Goal: Information Seeking & Learning: Learn about a topic

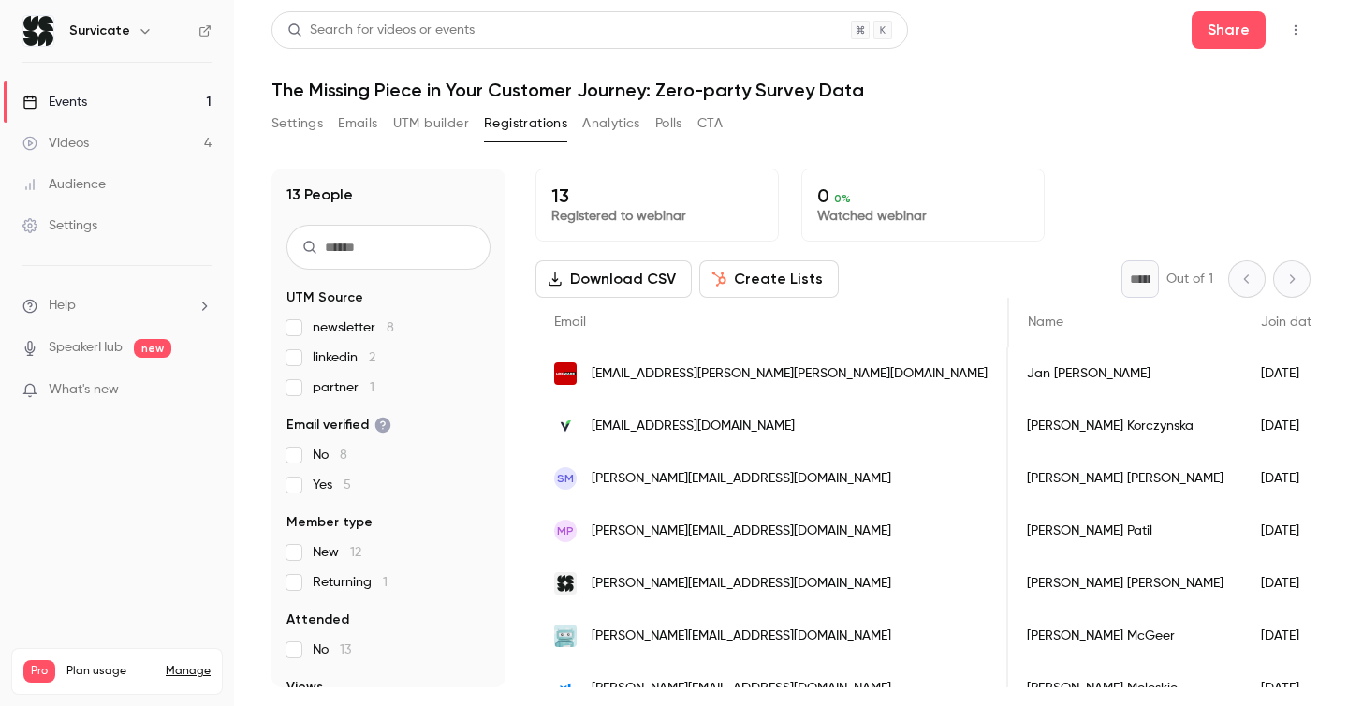
scroll to position [0, 539]
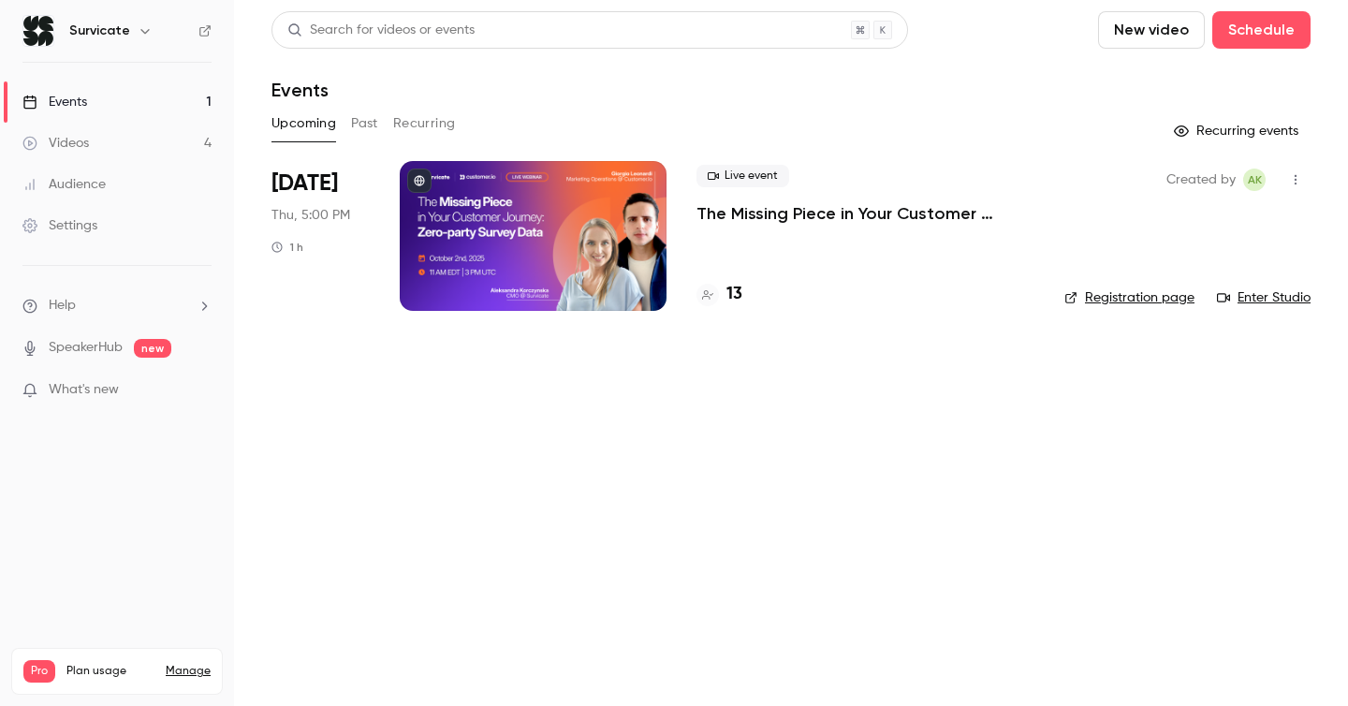
click at [786, 202] on p "The Missing Piece in Your Customer Journey: Zero-party Survey Data" at bounding box center [866, 213] width 338 height 22
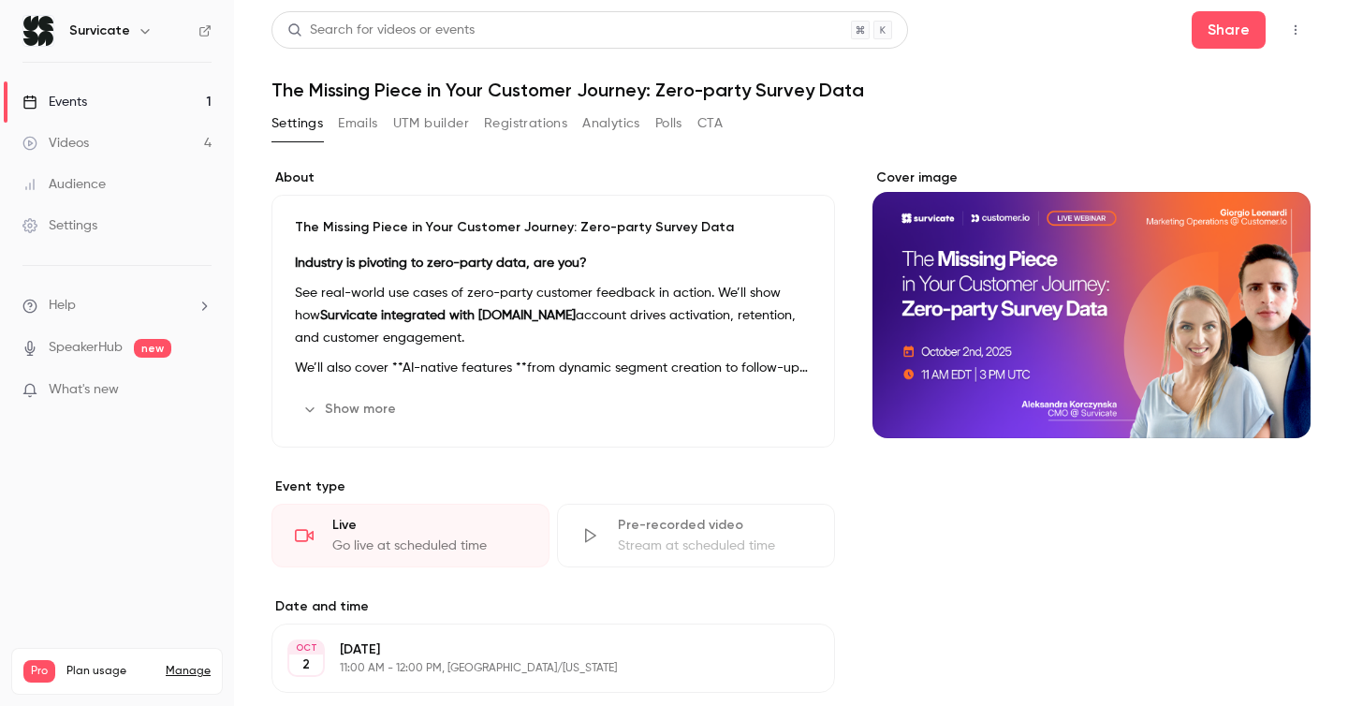
click at [537, 128] on button "Registrations" at bounding box center [525, 124] width 83 height 30
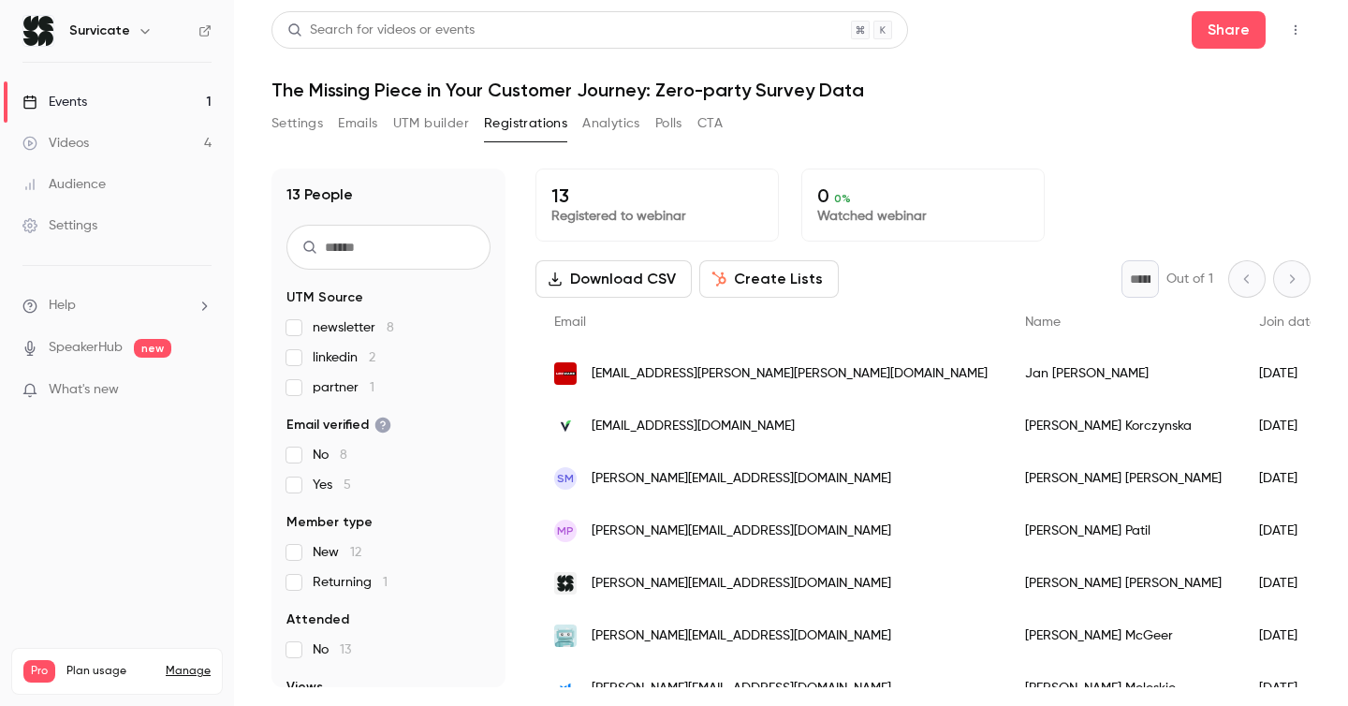
click at [144, 148] on link "Videos 4" at bounding box center [117, 143] width 234 height 41
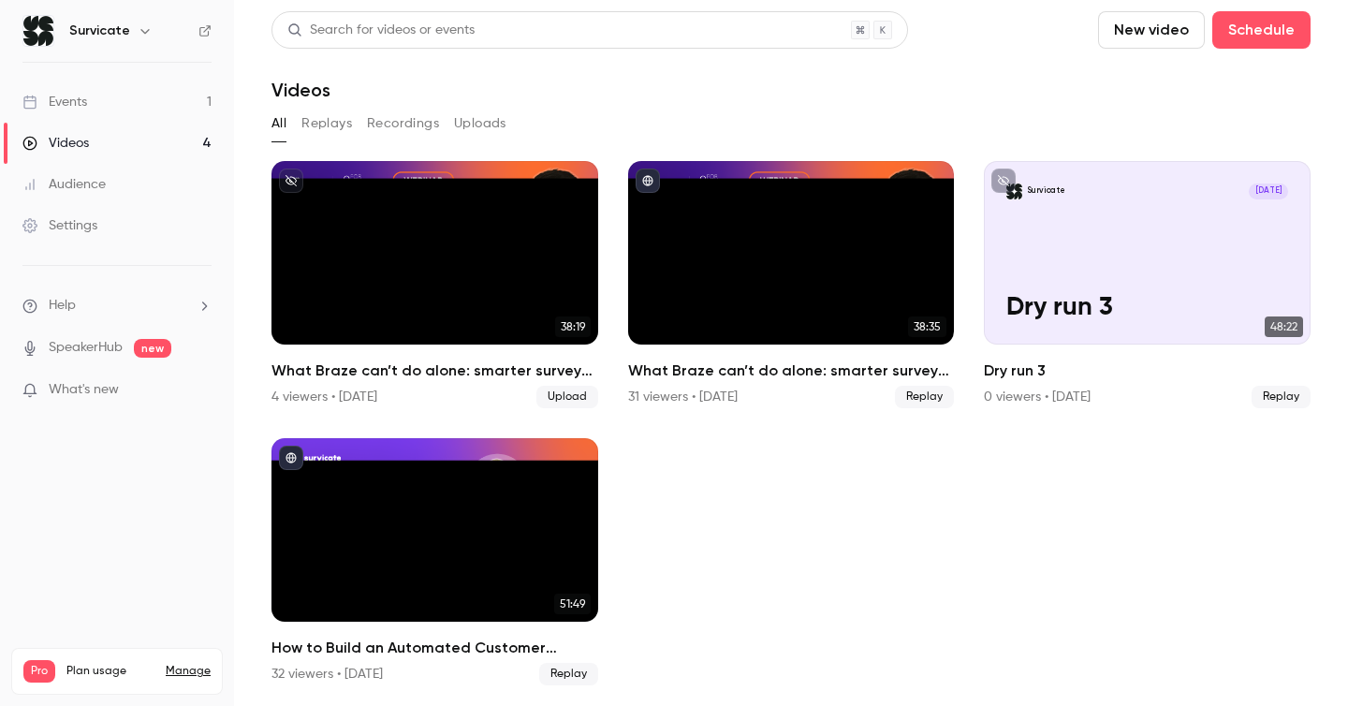
scroll to position [2, 0]
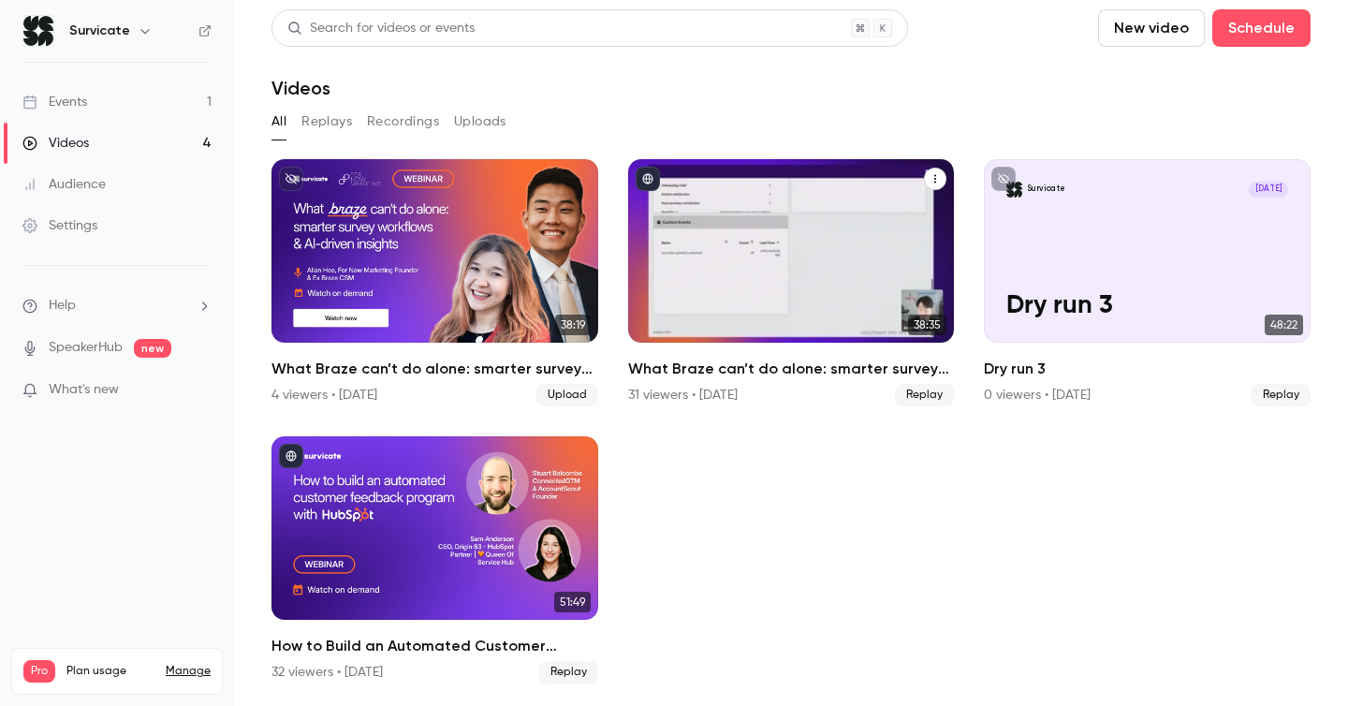
click at [732, 371] on h2 "What Braze can’t do alone: smarter survey workflows & AI-driven insights" at bounding box center [791, 369] width 327 height 22
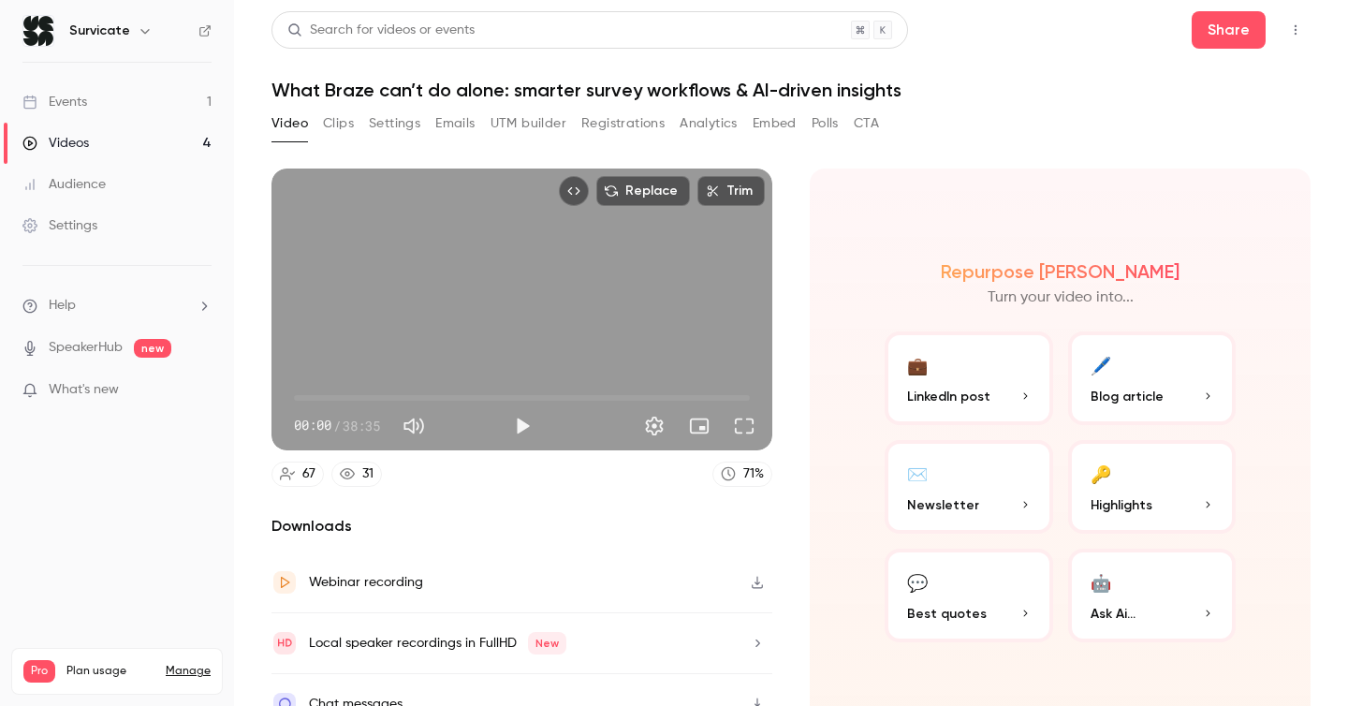
click at [624, 120] on button "Registrations" at bounding box center [622, 124] width 83 height 30
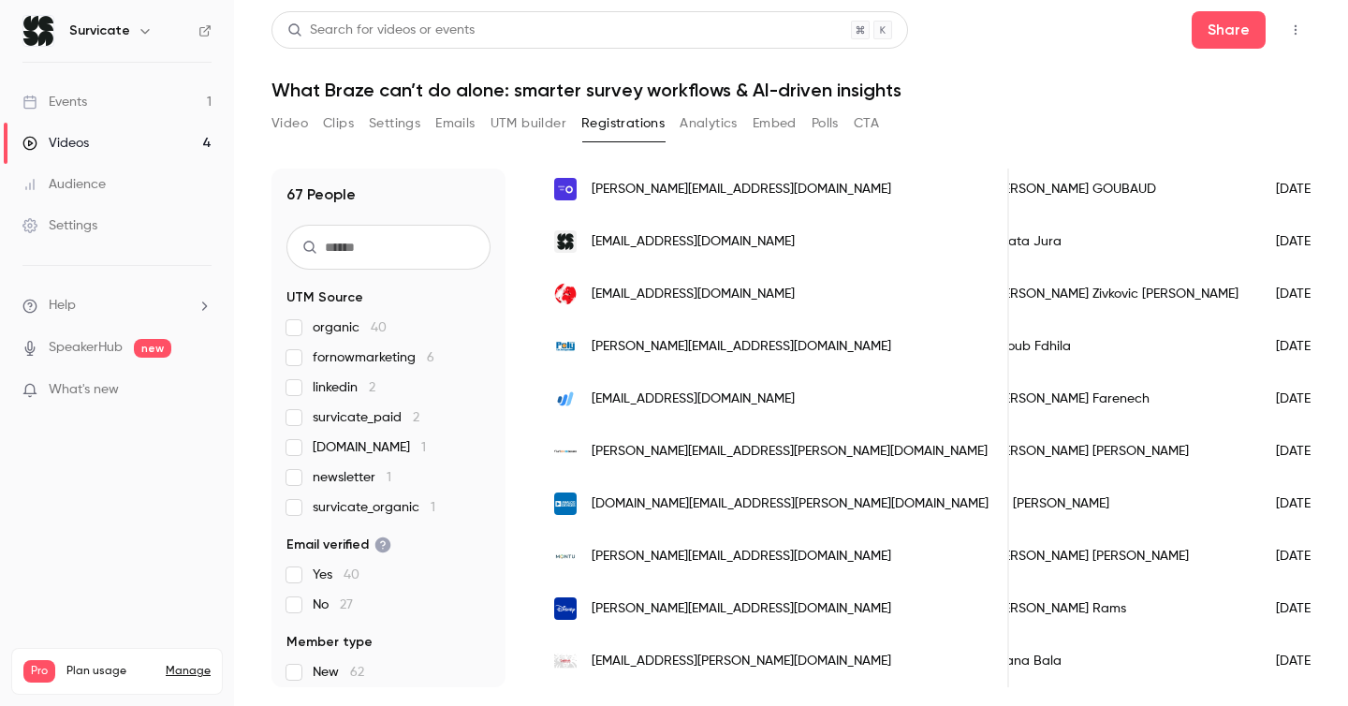
scroll to position [2281, 0]
click at [283, 125] on button "Video" at bounding box center [289, 124] width 37 height 30
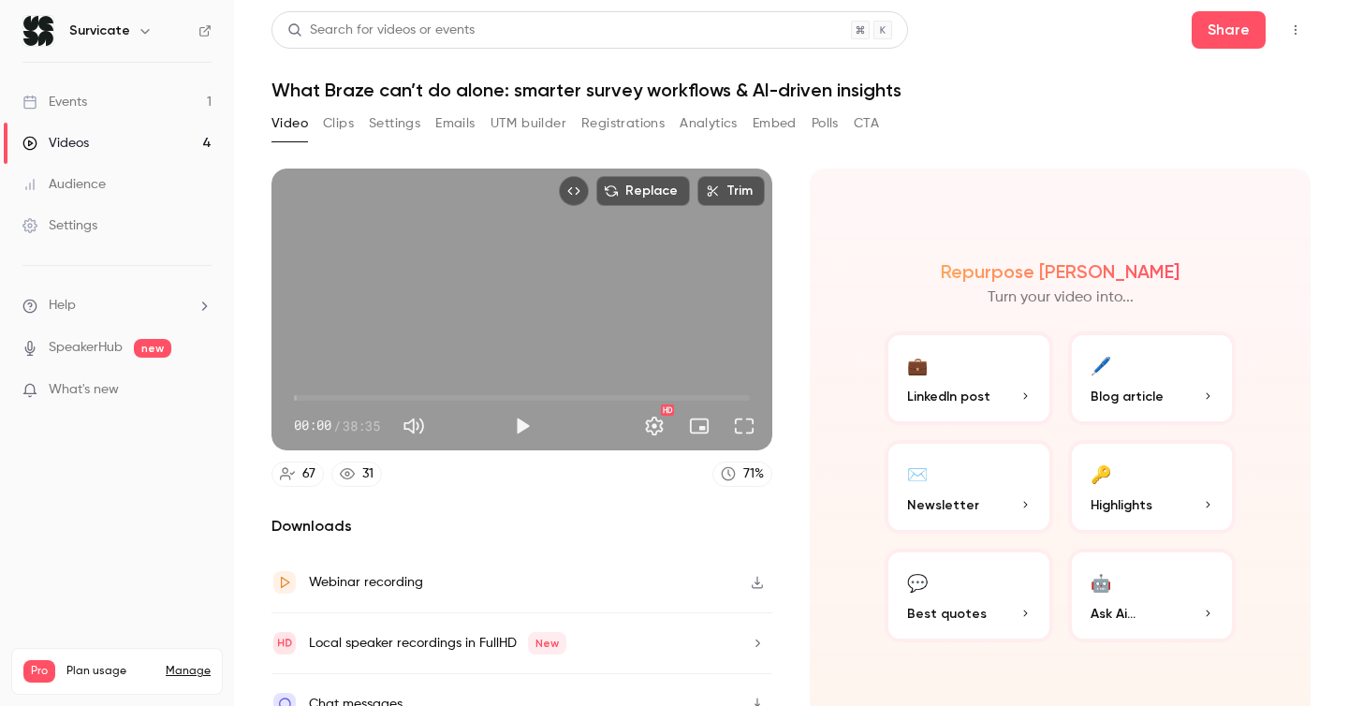
click at [87, 138] on div "Videos" at bounding box center [55, 143] width 66 height 19
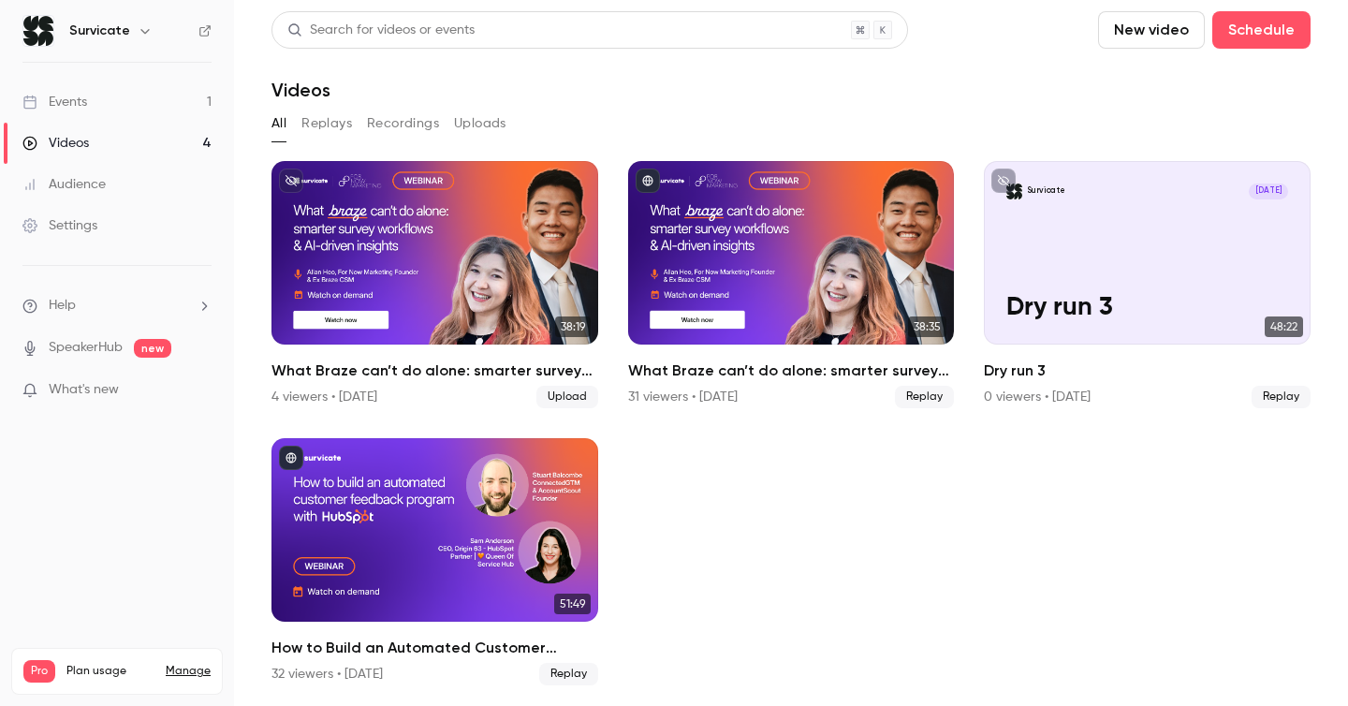
click at [86, 102] on div "Events" at bounding box center [54, 102] width 65 height 19
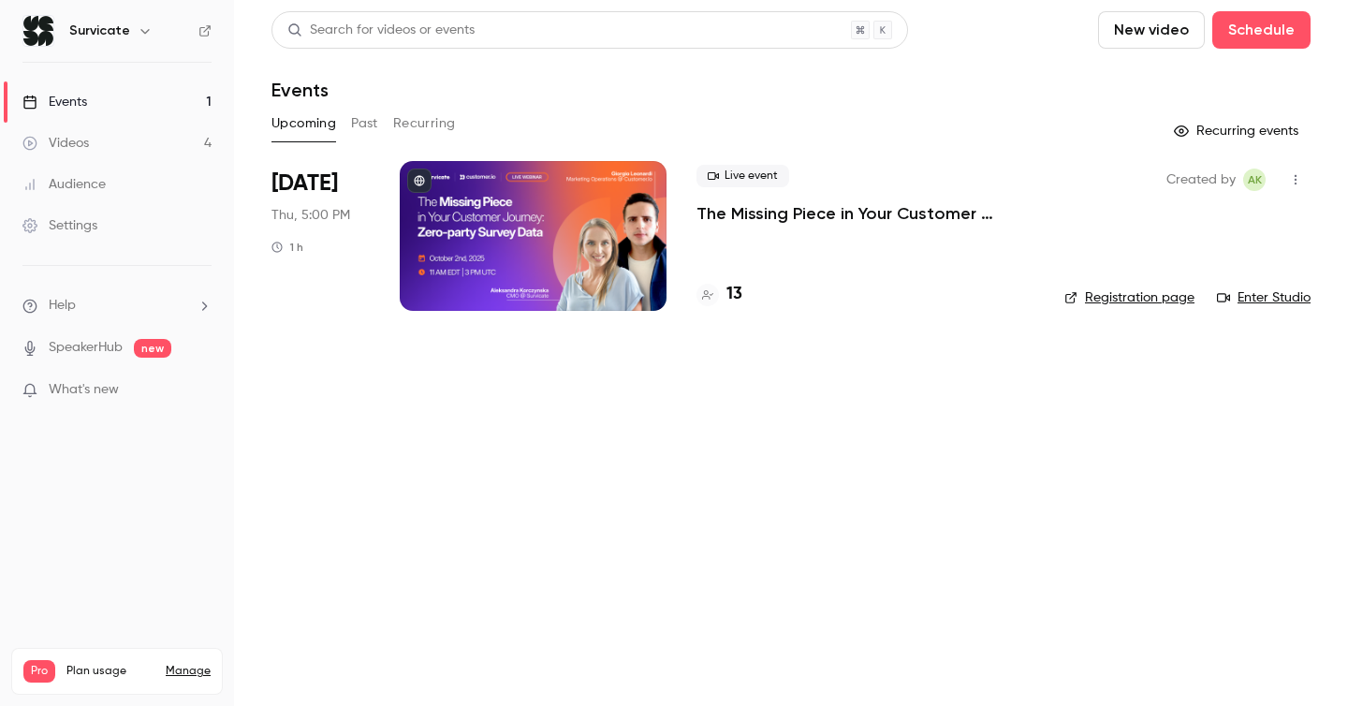
click at [712, 213] on p "The Missing Piece in Your Customer Journey: Zero-party Survey Data" at bounding box center [866, 213] width 338 height 22
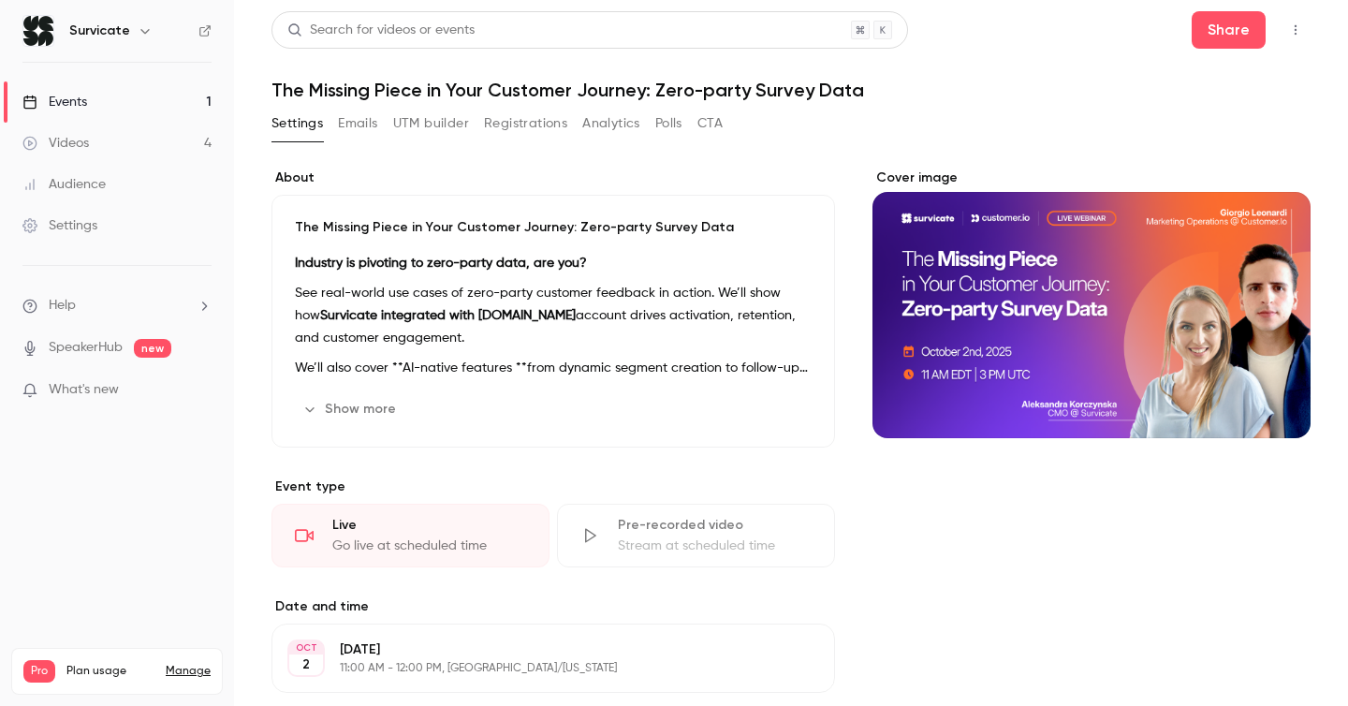
click at [532, 122] on button "Registrations" at bounding box center [525, 124] width 83 height 30
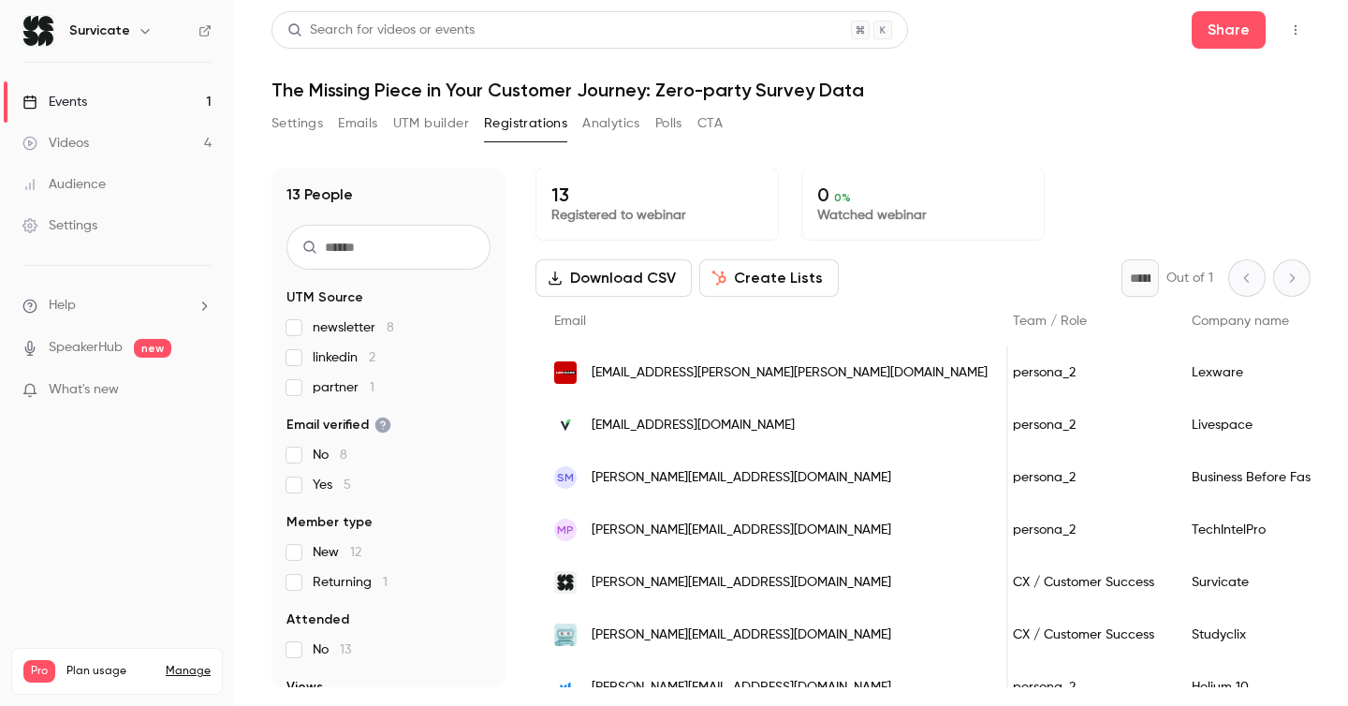
scroll to position [0, 346]
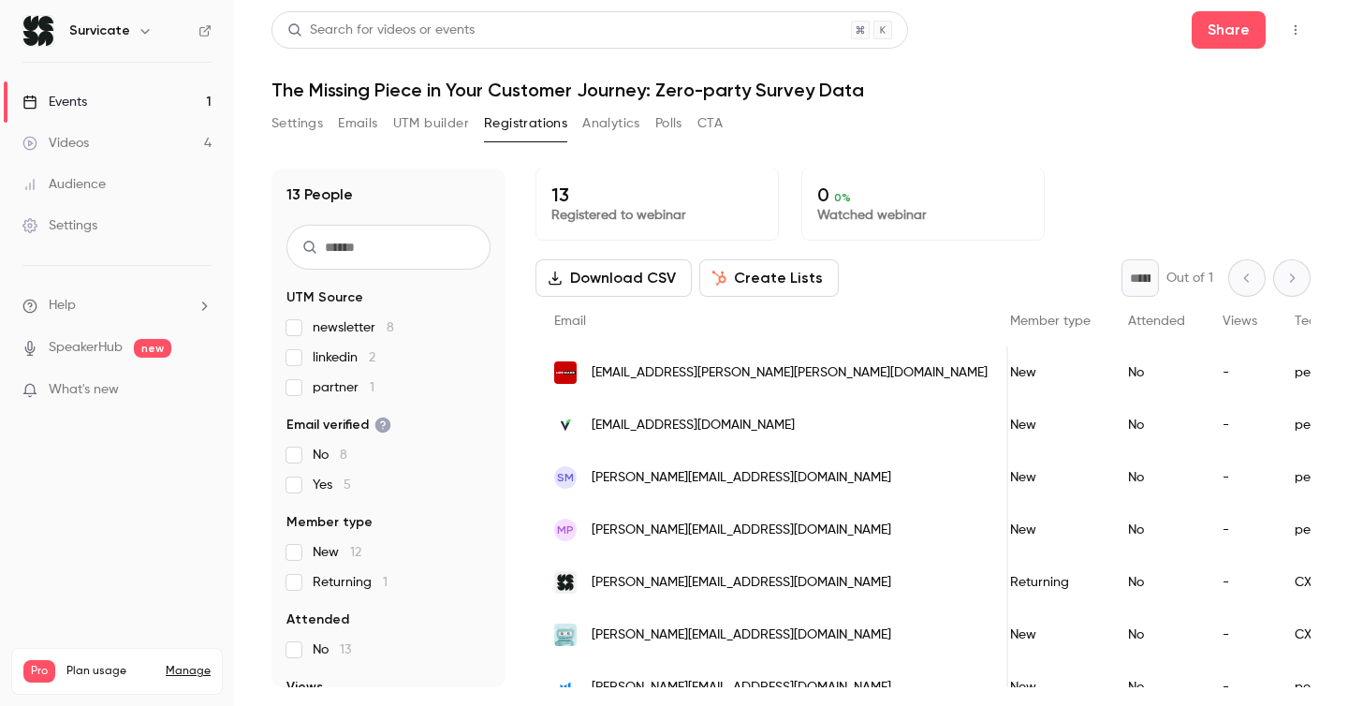
click at [98, 96] on link "Events 1" at bounding box center [117, 101] width 234 height 41
